Goal: Check status

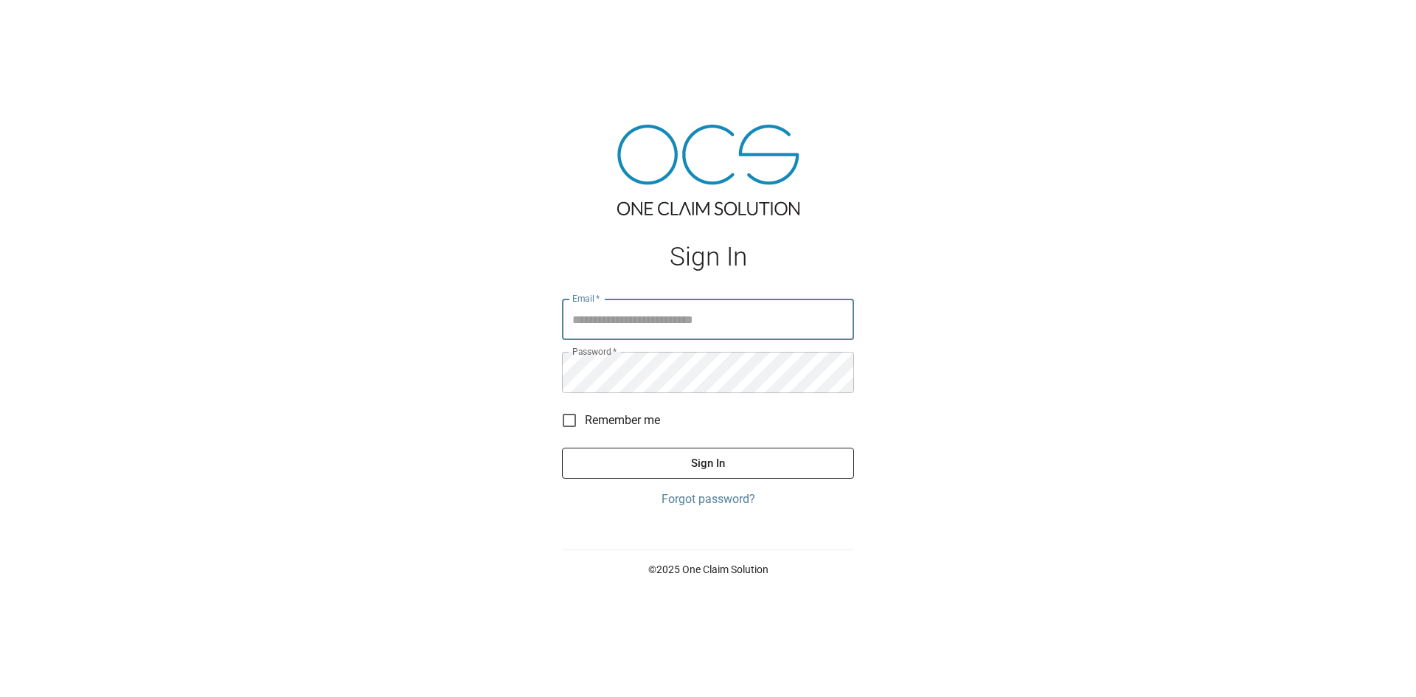
type input "**********"
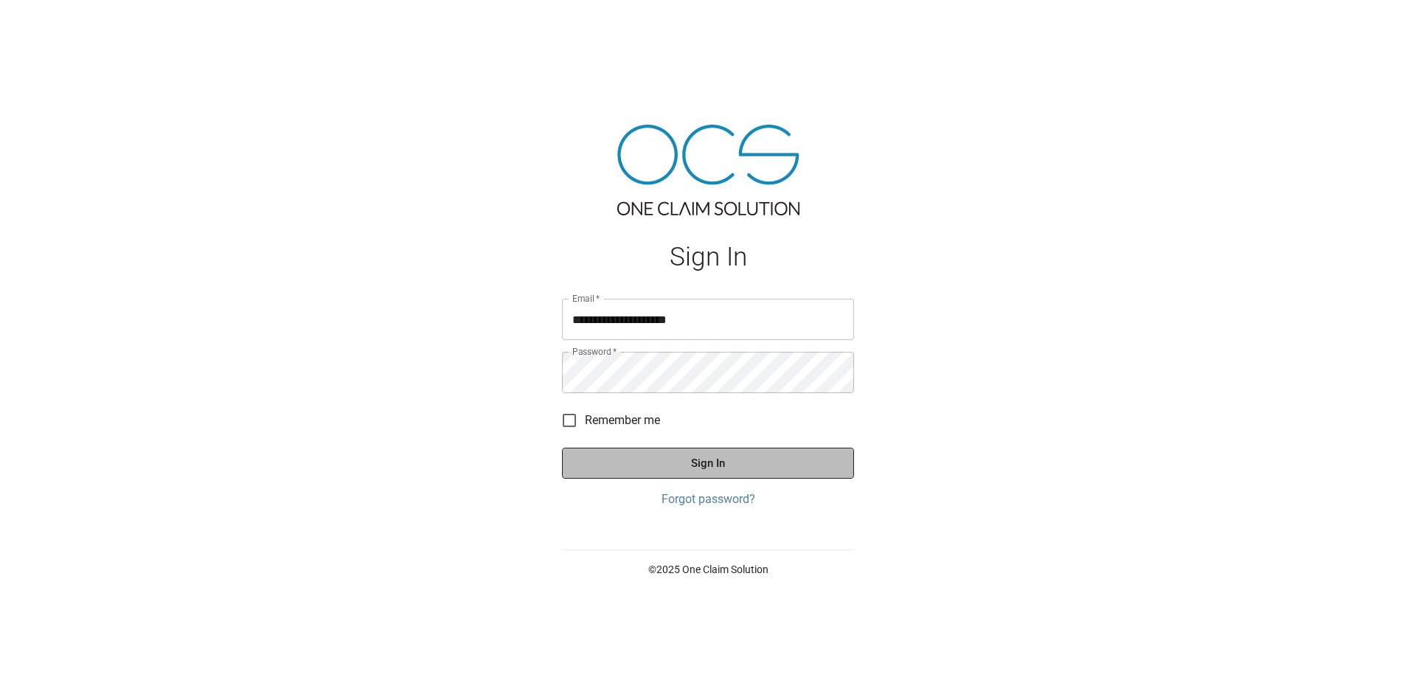
click at [710, 467] on button "Sign In" at bounding box center [708, 463] width 292 height 31
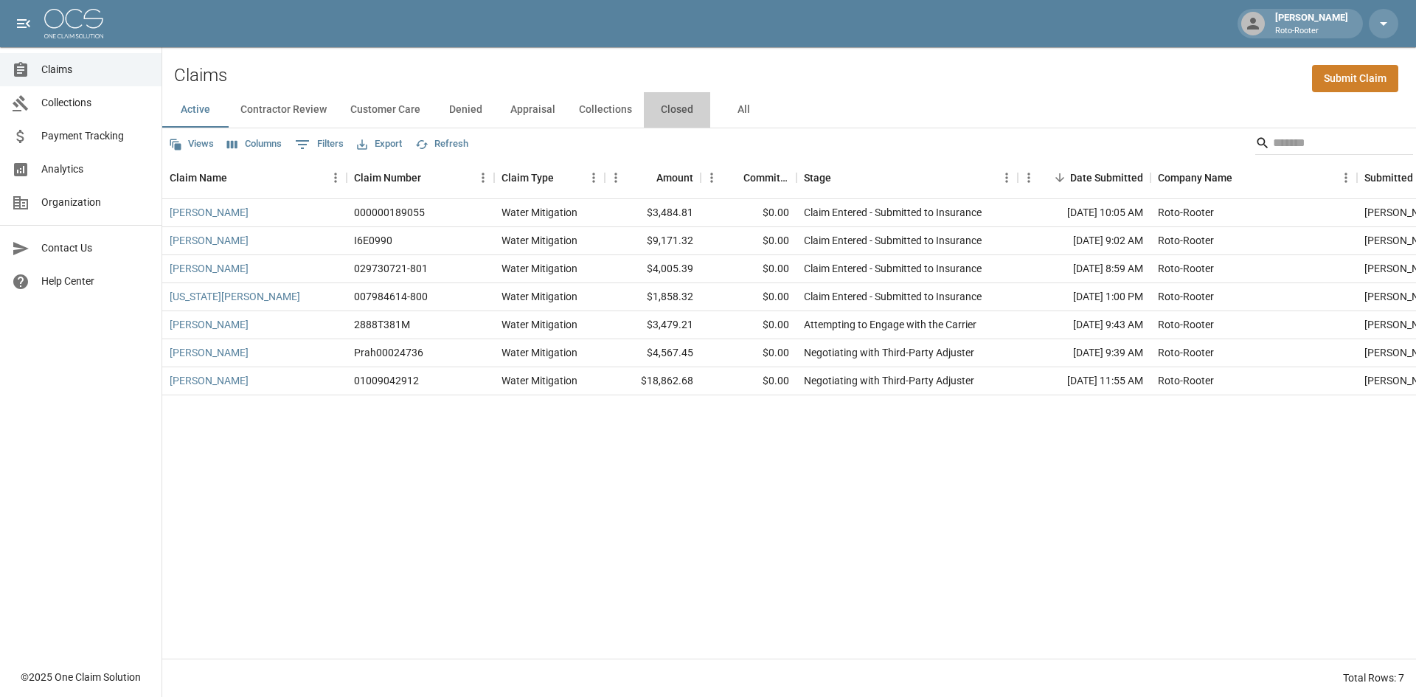
click at [672, 111] on button "Closed" at bounding box center [677, 109] width 66 height 35
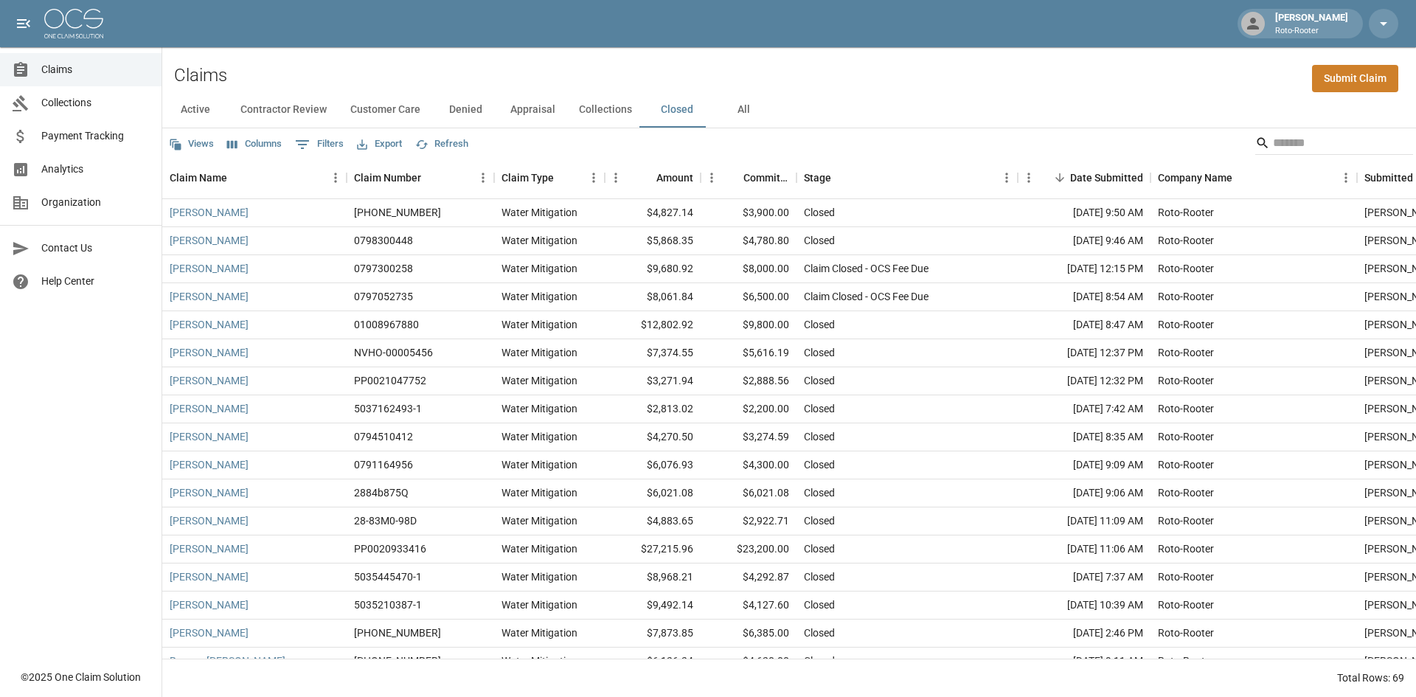
click at [591, 114] on button "Collections" at bounding box center [605, 109] width 77 height 35
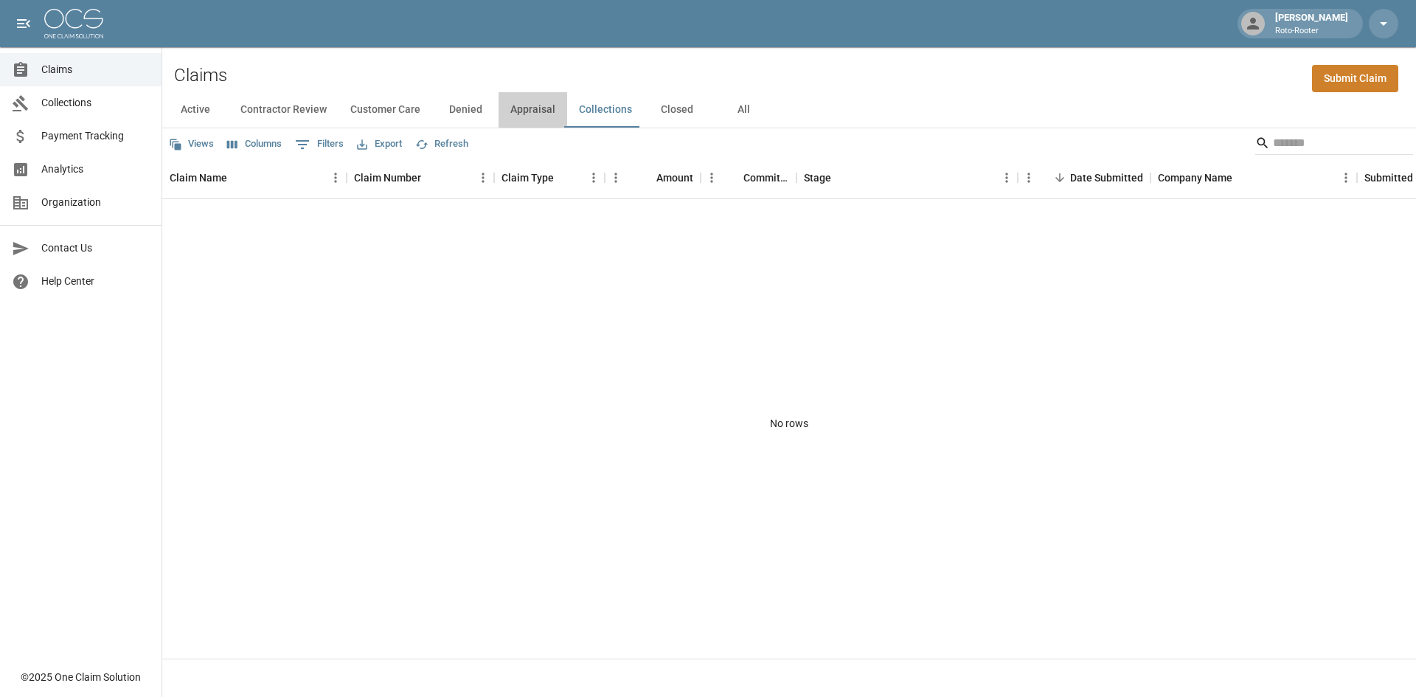
click at [532, 113] on button "Appraisal" at bounding box center [532, 109] width 69 height 35
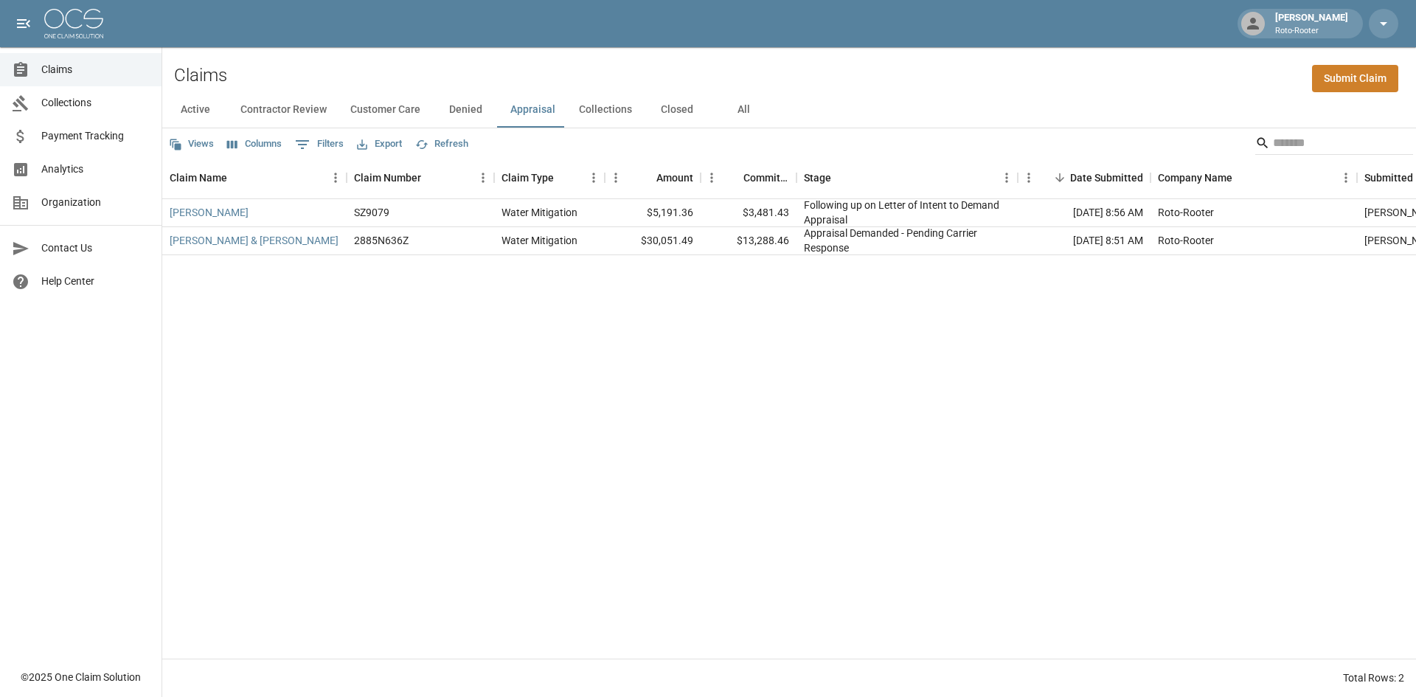
click at [458, 111] on button "Denied" at bounding box center [465, 109] width 66 height 35
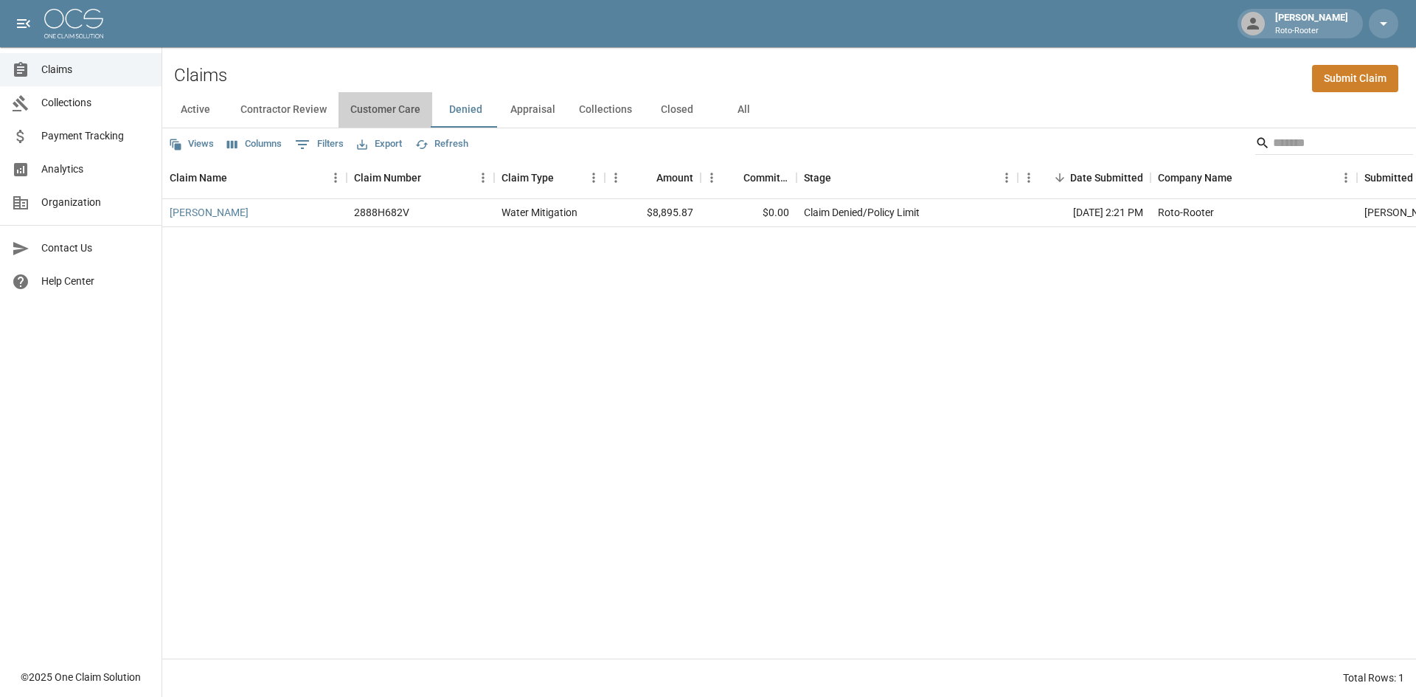
click at [383, 105] on button "Customer Care" at bounding box center [385, 109] width 94 height 35
click at [272, 110] on button "Contractor Review" at bounding box center [284, 109] width 110 height 35
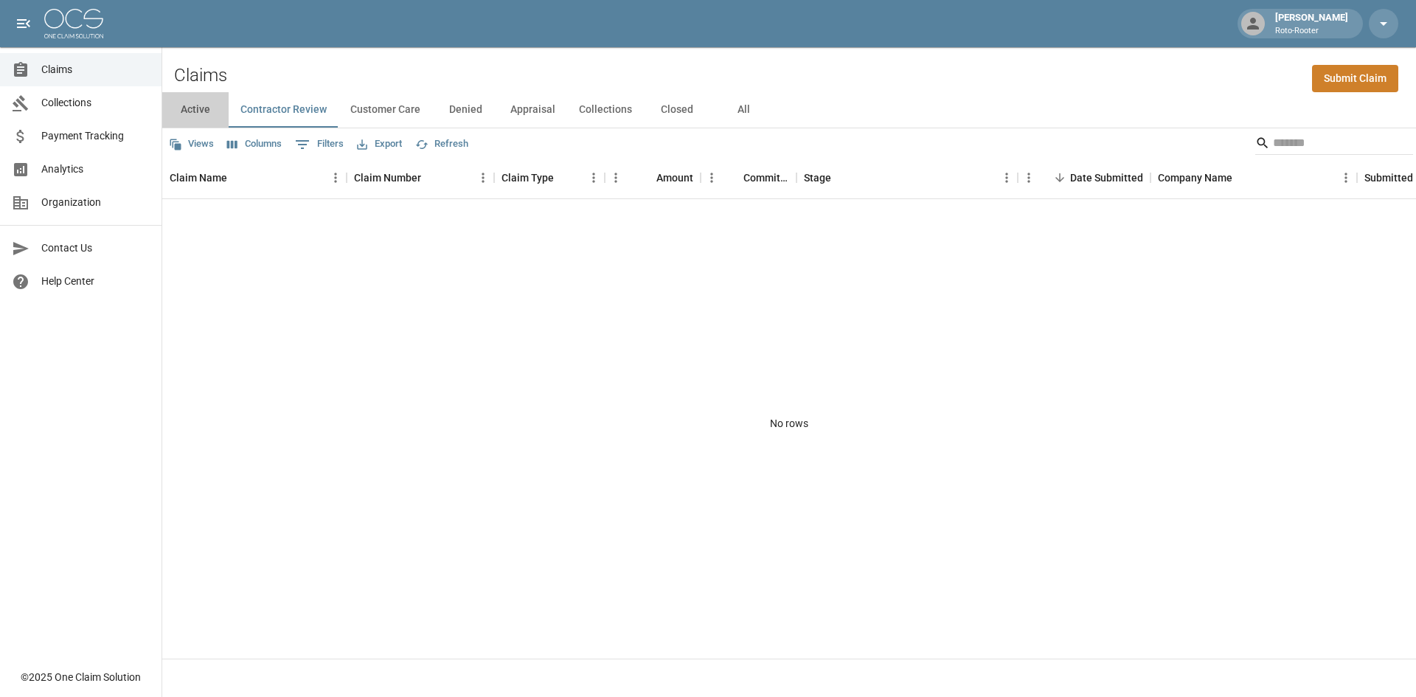
click at [188, 113] on button "Active" at bounding box center [195, 109] width 66 height 35
